Goal: Task Accomplishment & Management: Use online tool/utility

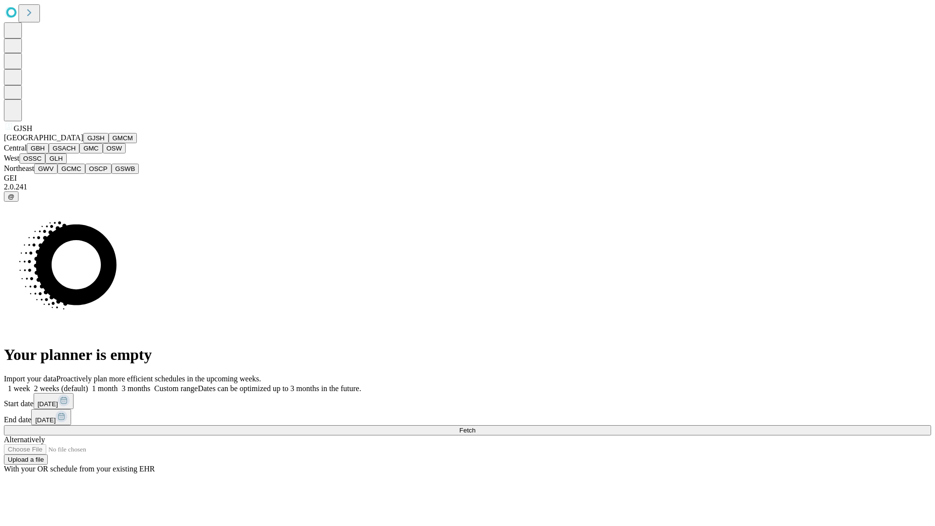
click at [83, 143] on button "GJSH" at bounding box center [95, 138] width 25 height 10
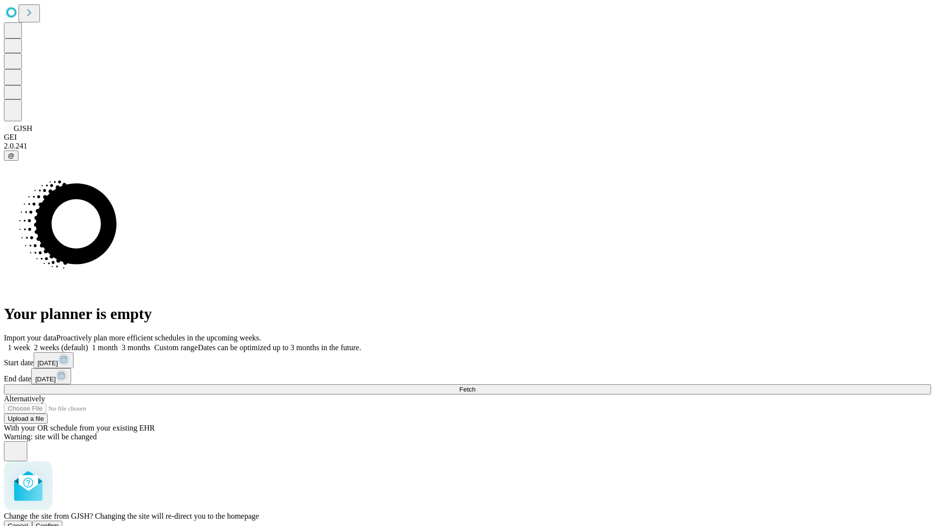
click at [59, 522] on span "Confirm" at bounding box center [47, 525] width 23 height 7
click at [30, 343] on label "1 week" at bounding box center [17, 347] width 26 height 8
click at [475, 386] on span "Fetch" at bounding box center [467, 389] width 16 height 7
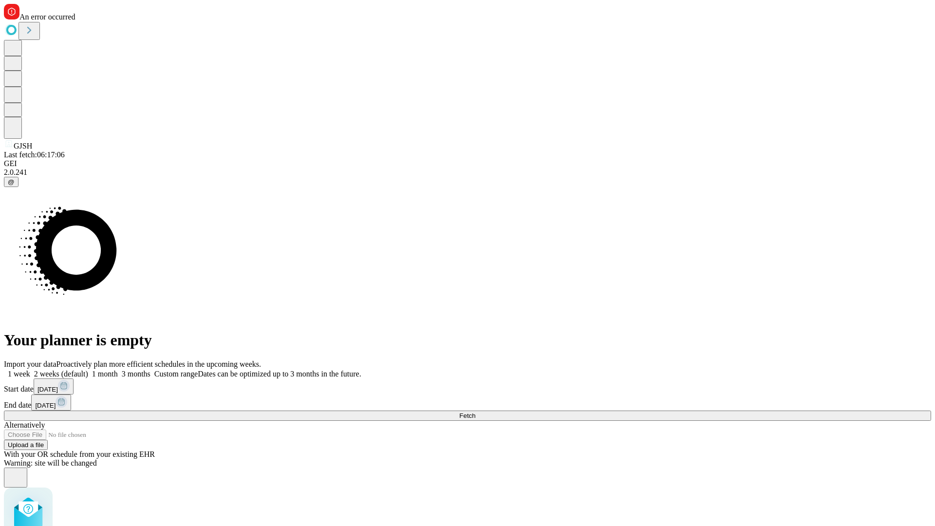
click at [30, 370] on label "1 week" at bounding box center [17, 374] width 26 height 8
click at [475, 412] on span "Fetch" at bounding box center [467, 415] width 16 height 7
click at [30, 370] on label "1 week" at bounding box center [17, 374] width 26 height 8
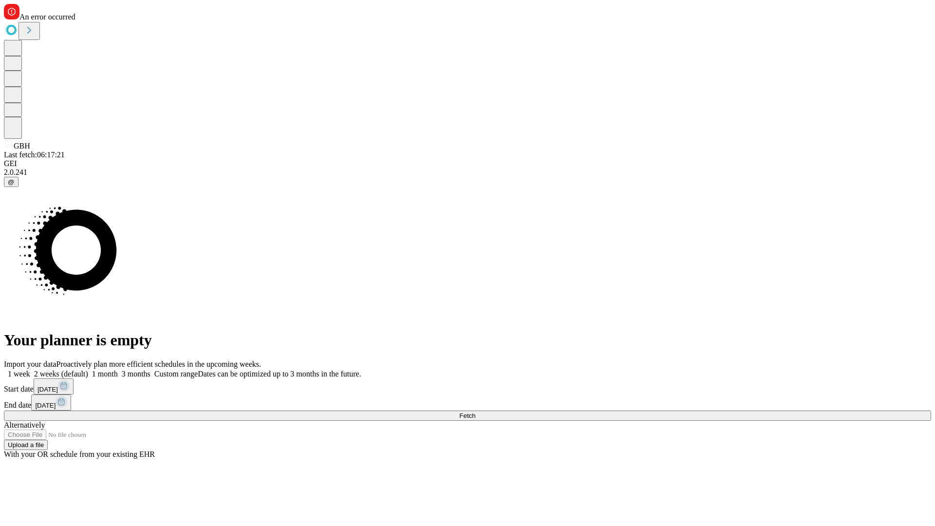
click at [475, 412] on span "Fetch" at bounding box center [467, 415] width 16 height 7
click at [30, 370] on label "1 week" at bounding box center [17, 374] width 26 height 8
click at [475, 412] on span "Fetch" at bounding box center [467, 415] width 16 height 7
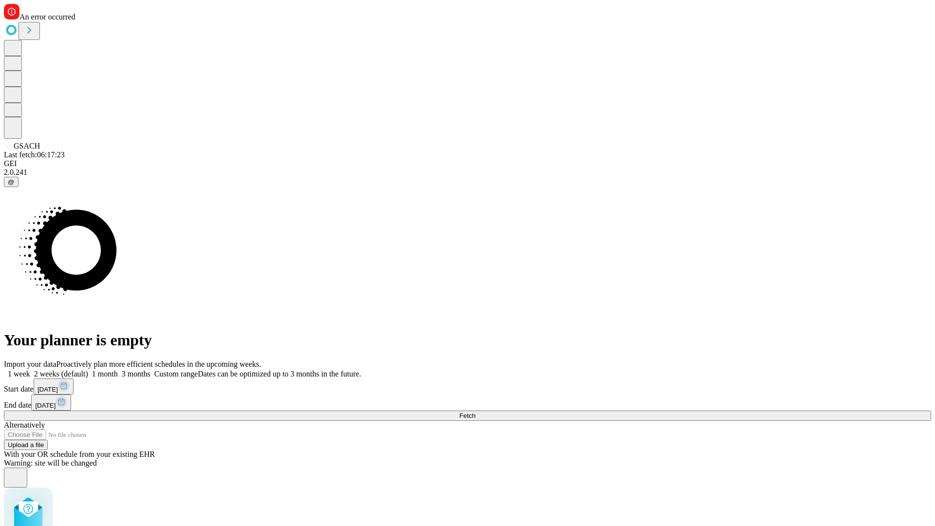
click at [30, 370] on label "1 week" at bounding box center [17, 374] width 26 height 8
click at [475, 412] on span "Fetch" at bounding box center [467, 415] width 16 height 7
click at [30, 370] on label "1 week" at bounding box center [17, 374] width 26 height 8
click at [475, 412] on span "Fetch" at bounding box center [467, 415] width 16 height 7
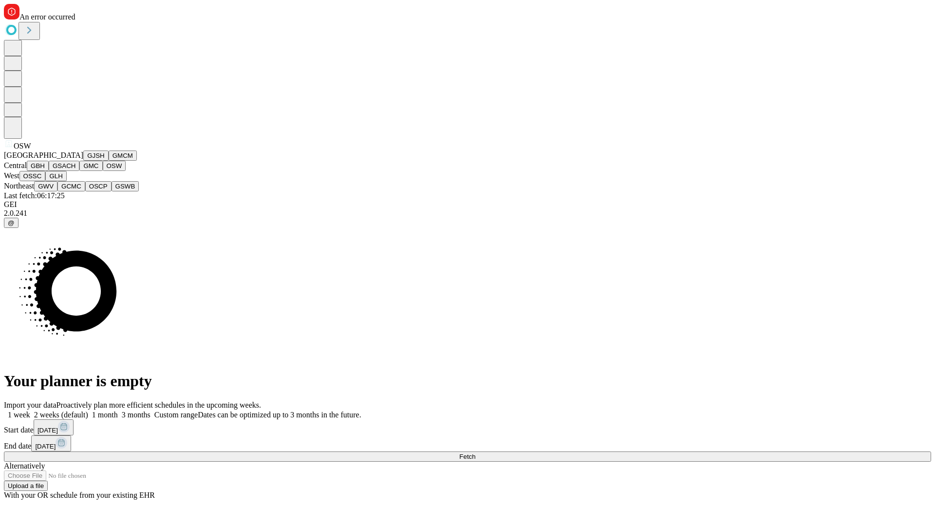
click at [46, 181] on button "OSSC" at bounding box center [32, 176] width 26 height 10
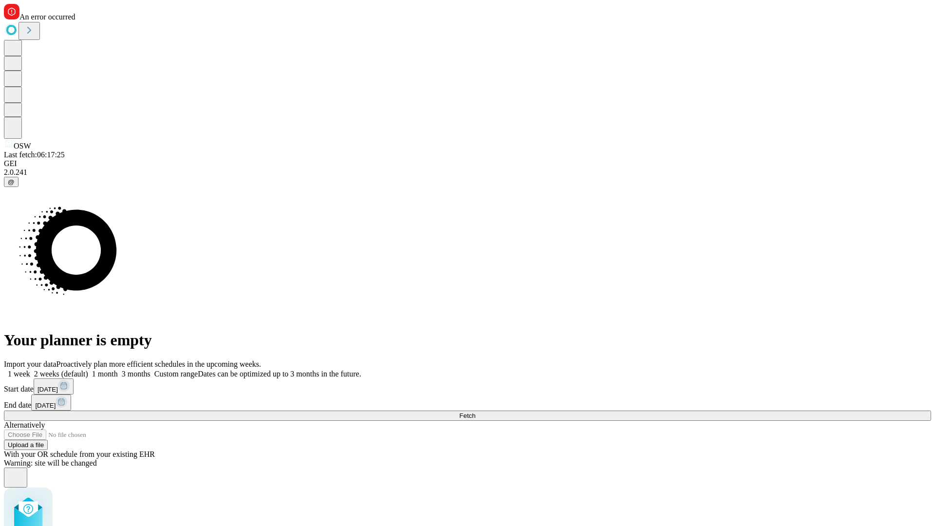
click at [30, 370] on label "1 week" at bounding box center [17, 374] width 26 height 8
click at [475, 412] on span "Fetch" at bounding box center [467, 415] width 16 height 7
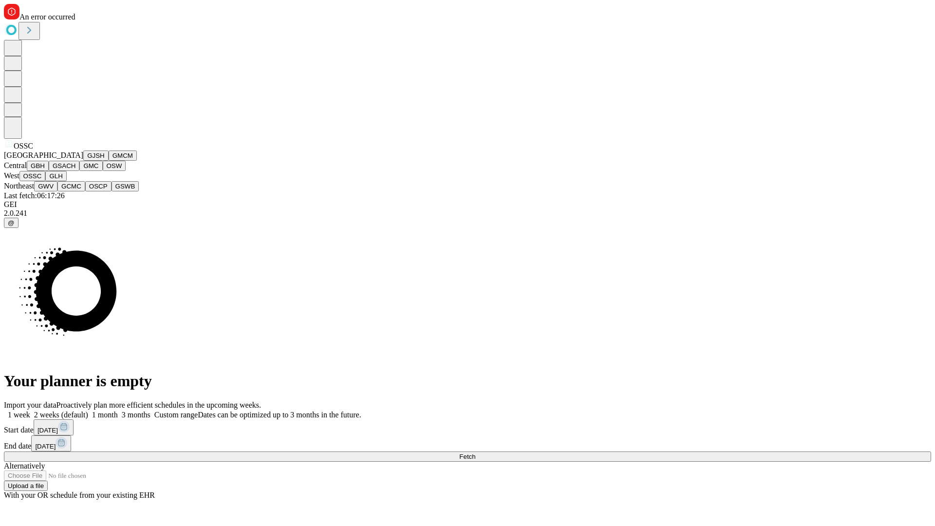
click at [66, 181] on button "GLH" at bounding box center [55, 176] width 21 height 10
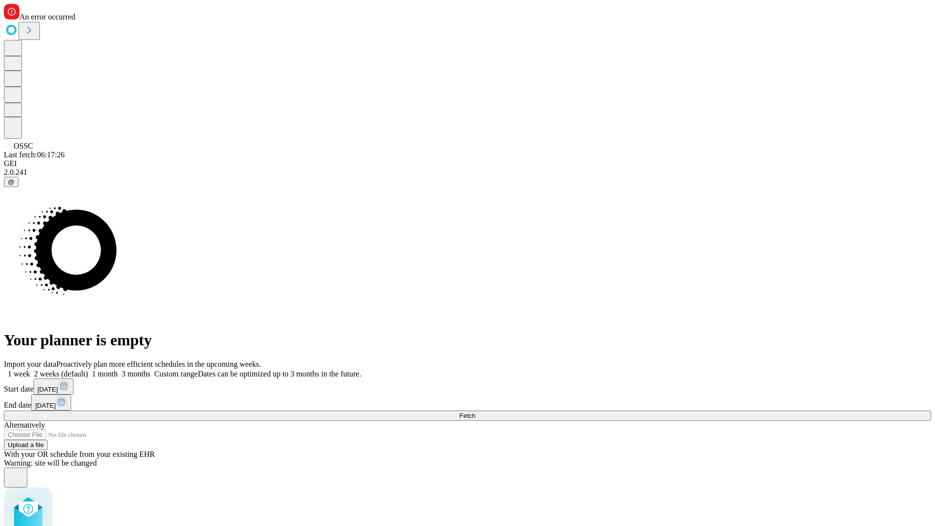
click at [30, 370] on label "1 week" at bounding box center [17, 374] width 26 height 8
click at [475, 412] on span "Fetch" at bounding box center [467, 415] width 16 height 7
click at [30, 370] on label "1 week" at bounding box center [17, 374] width 26 height 8
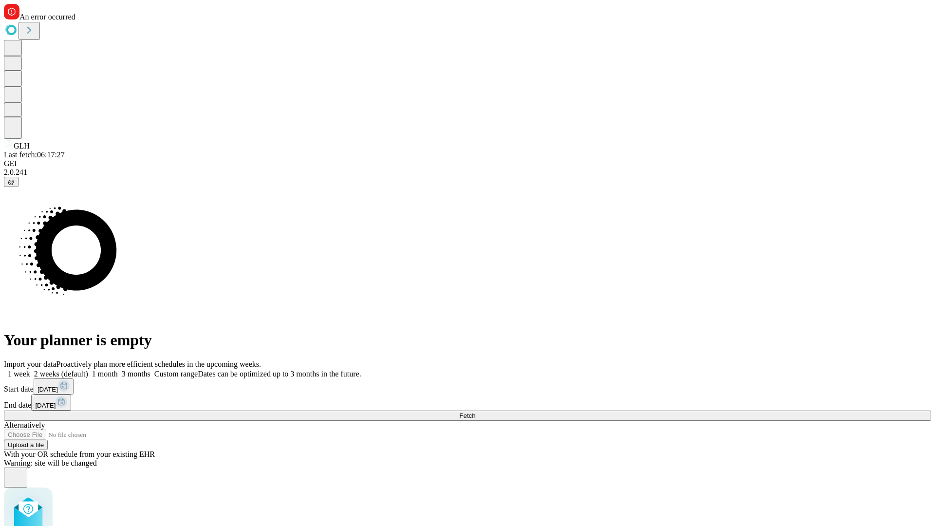
click at [475, 412] on span "Fetch" at bounding box center [467, 415] width 16 height 7
click at [30, 370] on label "1 week" at bounding box center [17, 374] width 26 height 8
click at [475, 412] on span "Fetch" at bounding box center [467, 415] width 16 height 7
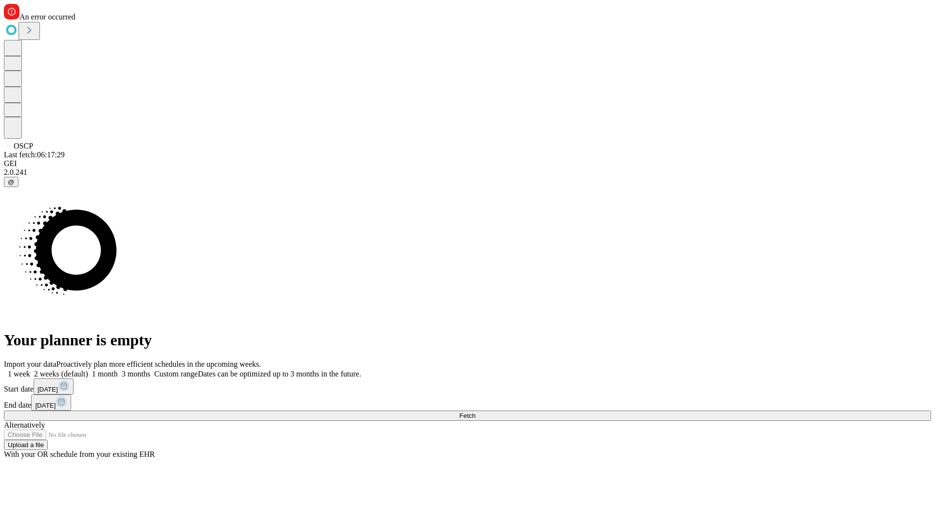
click at [30, 370] on label "1 week" at bounding box center [17, 374] width 26 height 8
click at [475, 412] on span "Fetch" at bounding box center [467, 415] width 16 height 7
click at [30, 370] on label "1 week" at bounding box center [17, 374] width 26 height 8
click at [475, 412] on span "Fetch" at bounding box center [467, 415] width 16 height 7
